Goal: Share content

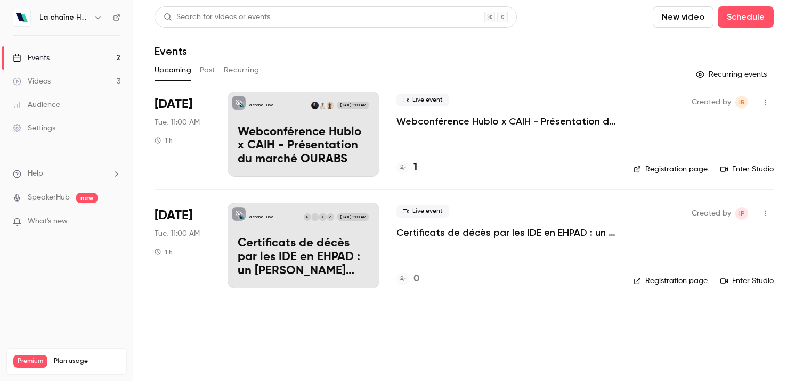
click at [97, 18] on icon "button" at bounding box center [98, 17] width 9 height 9
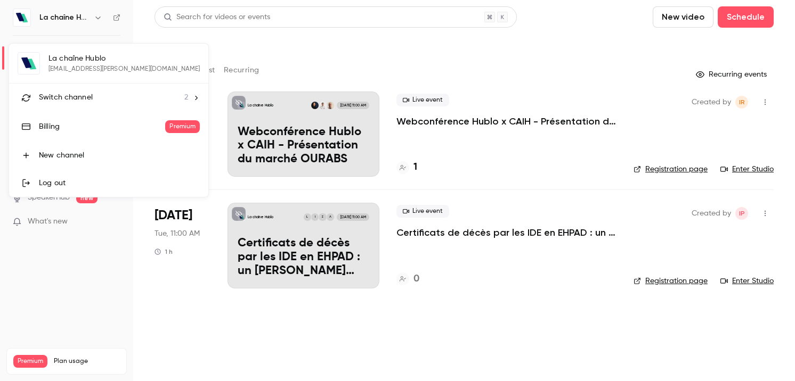
click at [109, 74] on div "La chaîne Hublo [EMAIL_ADDRESS][PERSON_NAME][DOMAIN_NAME] Switch channel 2 Bill…" at bounding box center [108, 120] width 199 height 153
click at [99, 95] on div "Switch channel 2" at bounding box center [113, 97] width 149 height 11
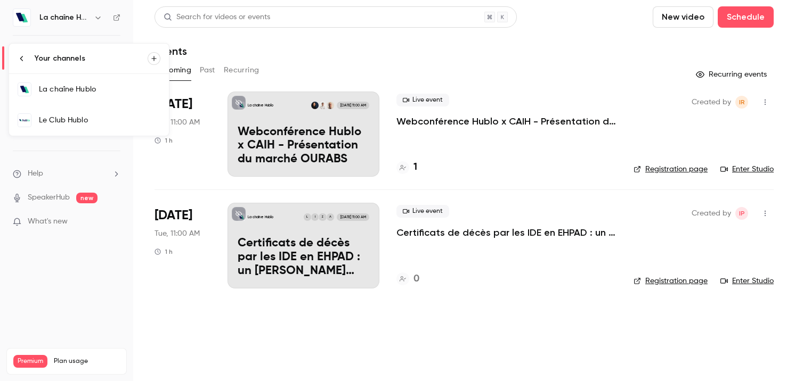
click at [94, 108] on link "Le Club Hublo" at bounding box center [89, 120] width 160 height 31
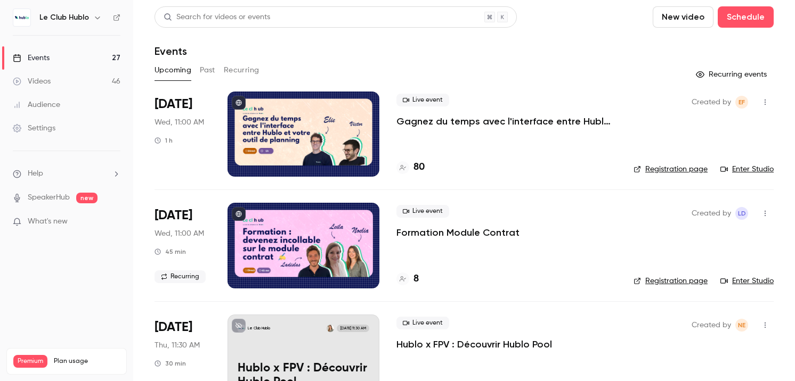
click at [542, 115] on p "Gagnez du temps avec l'interface entre Hublo et votre outil de planning" at bounding box center [506, 121] width 220 height 13
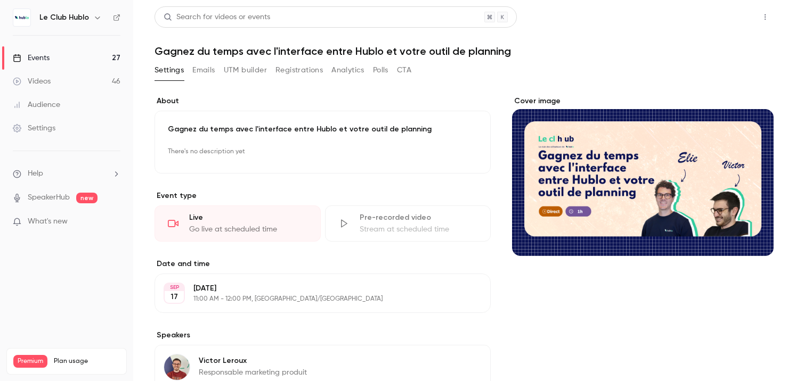
click at [716, 15] on button "Share" at bounding box center [727, 16] width 42 height 21
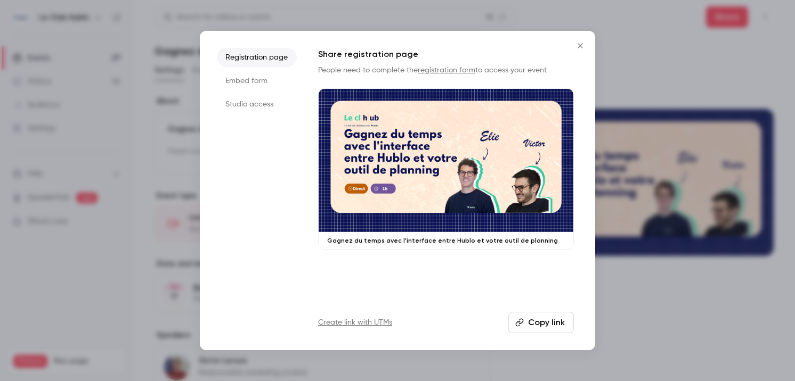
click at [539, 313] on button "Copy link" at bounding box center [540, 322] width 65 height 21
click at [581, 42] on icon "Close" at bounding box center [580, 46] width 13 height 9
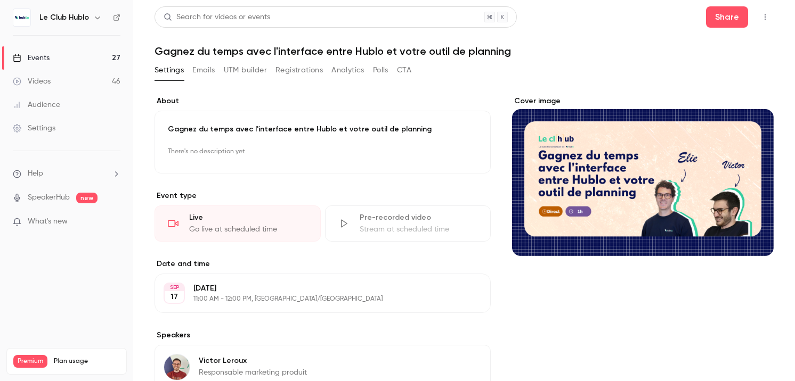
click at [296, 69] on button "Registrations" at bounding box center [298, 70] width 47 height 17
